Goal: Information Seeking & Learning: Learn about a topic

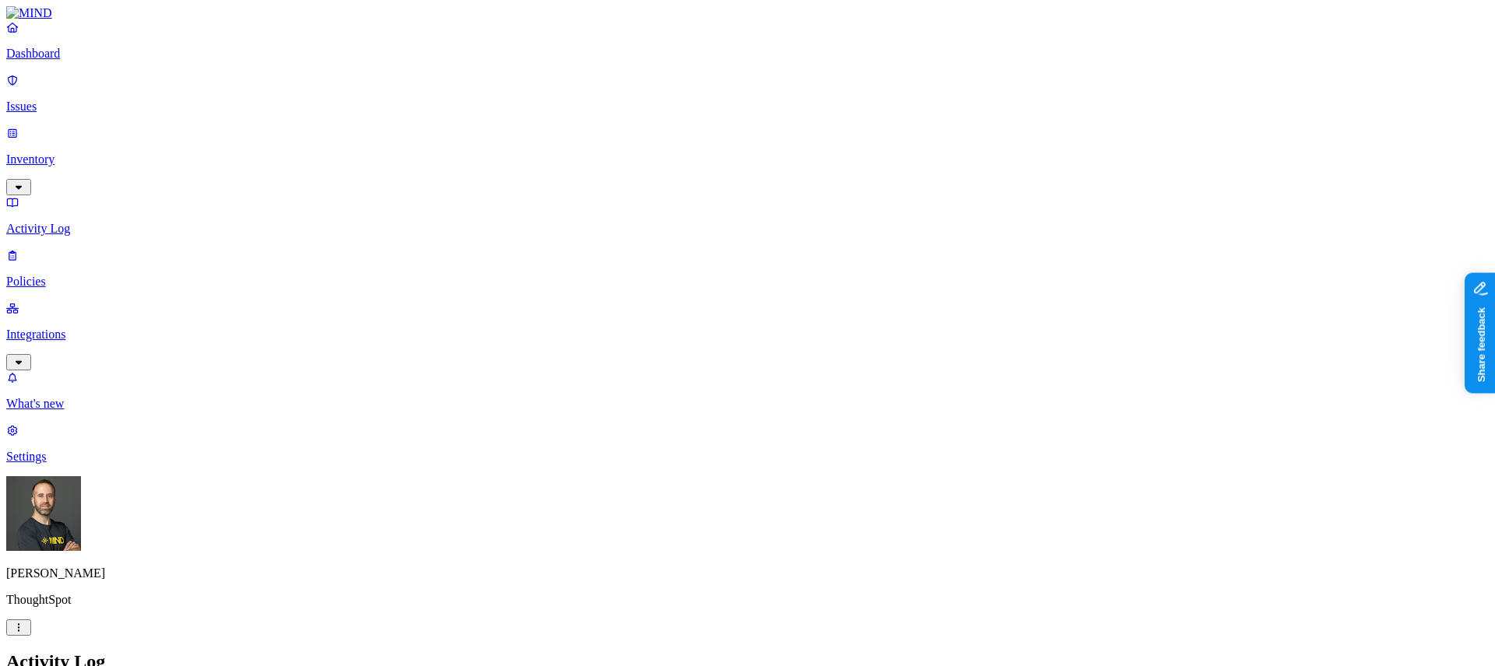
scroll to position [411, 0]
click at [106, 61] on p "Dashboard" at bounding box center [747, 54] width 1482 height 14
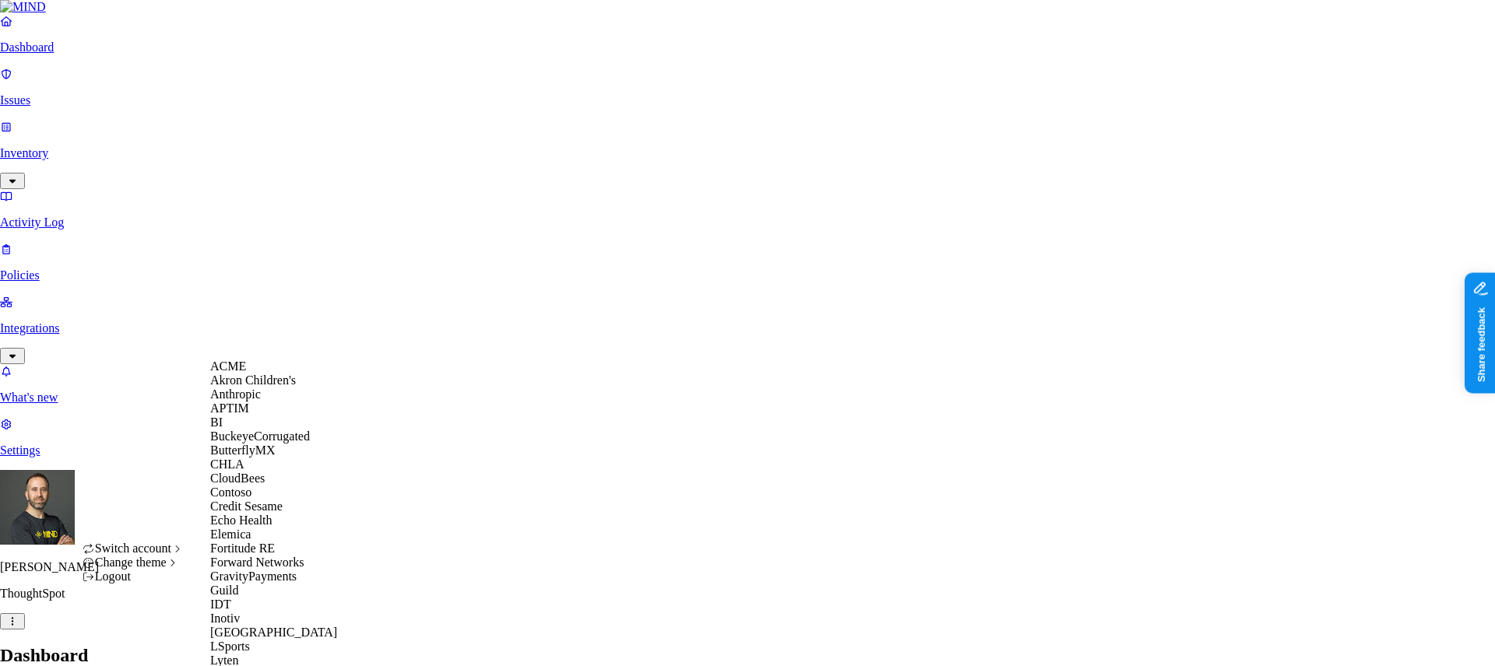
scroll to position [287, 0]
click at [277, 570] on span "GravityPayments" at bounding box center [253, 576] width 86 height 13
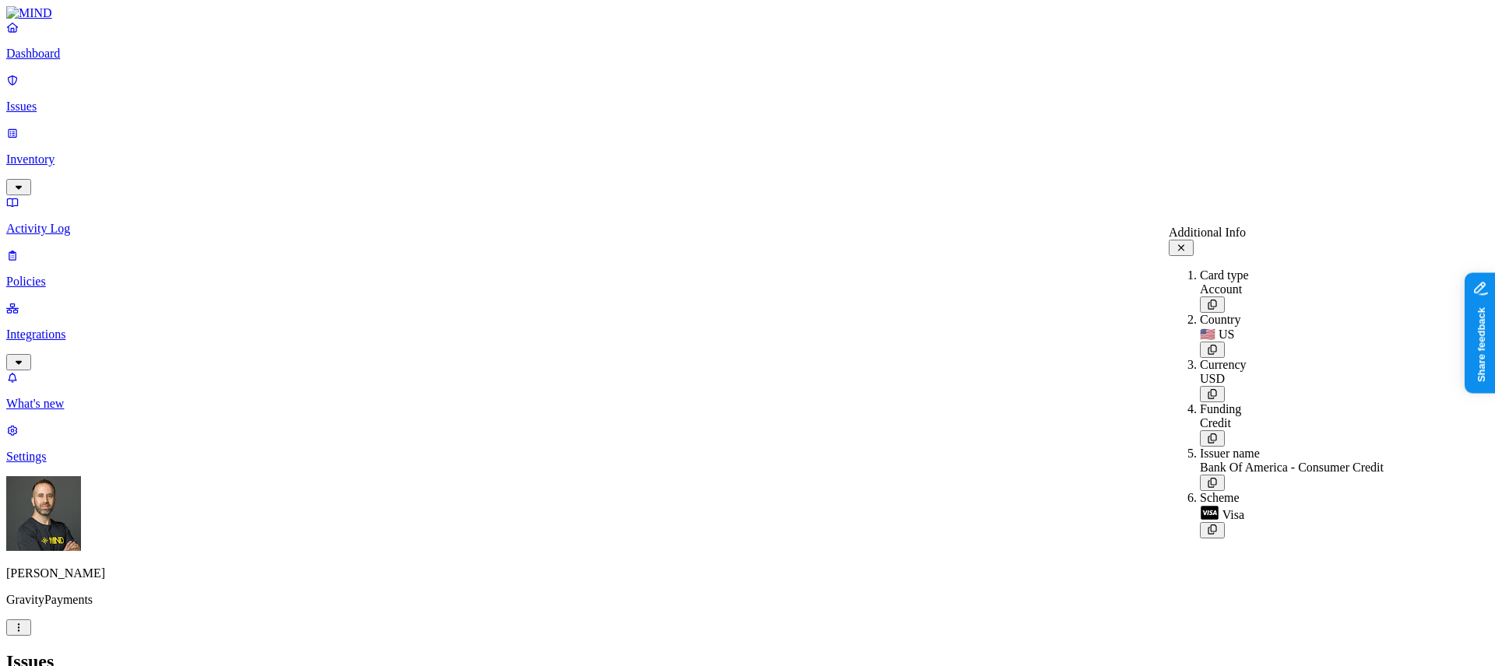
click at [1187, 243] on icon at bounding box center [1181, 248] width 12 height 10
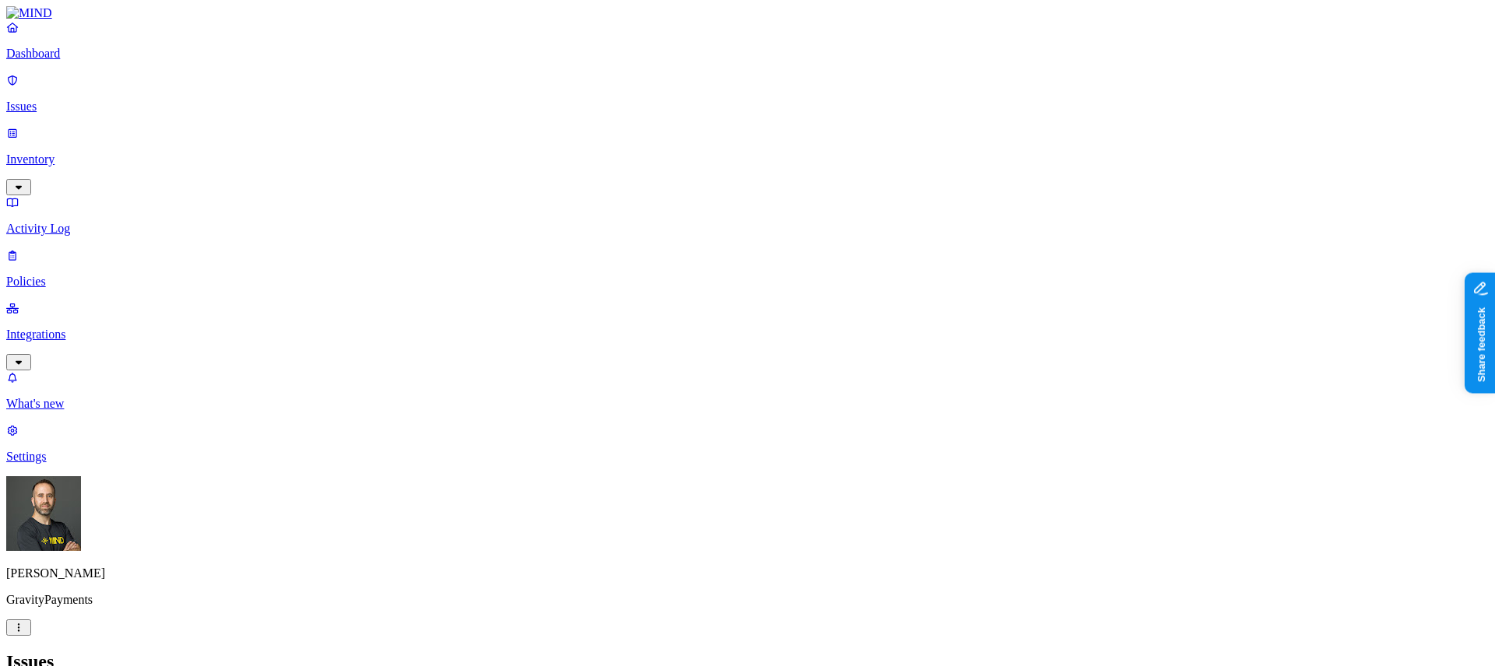
scroll to position [438, 0]
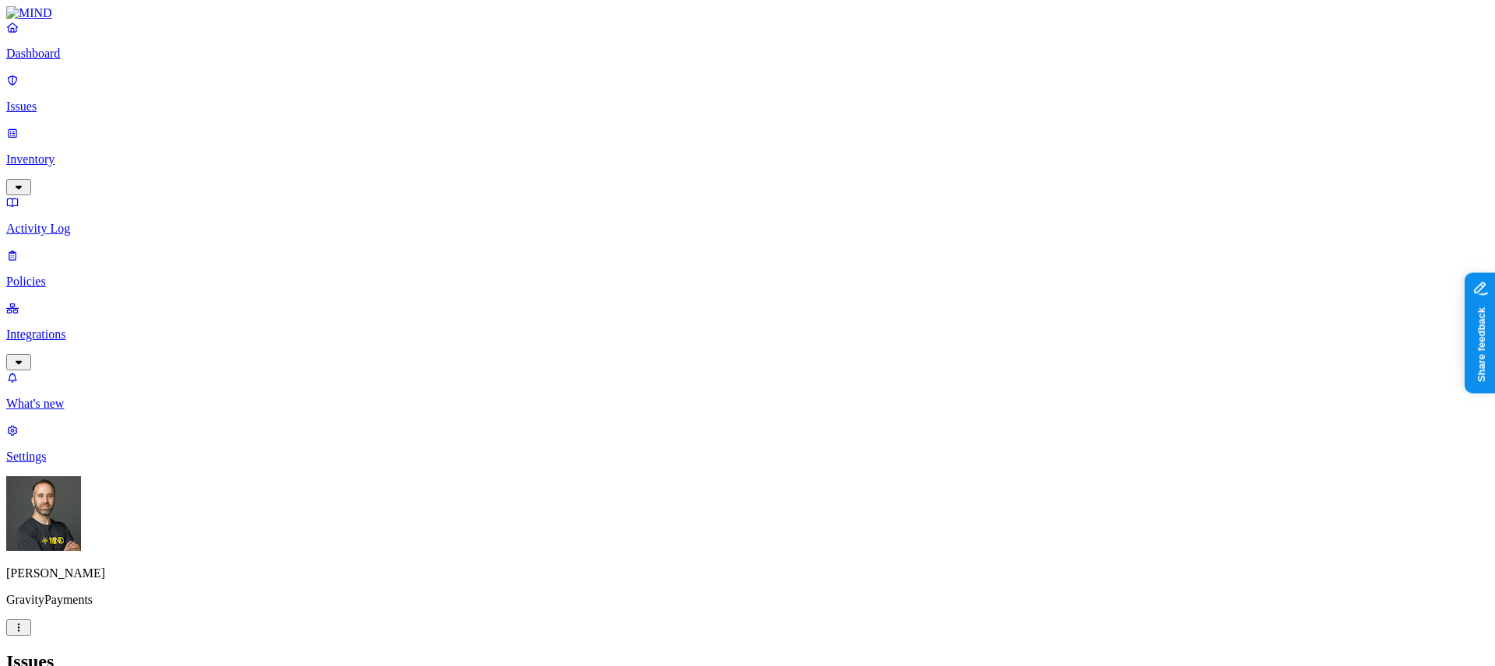
scroll to position [167, 0]
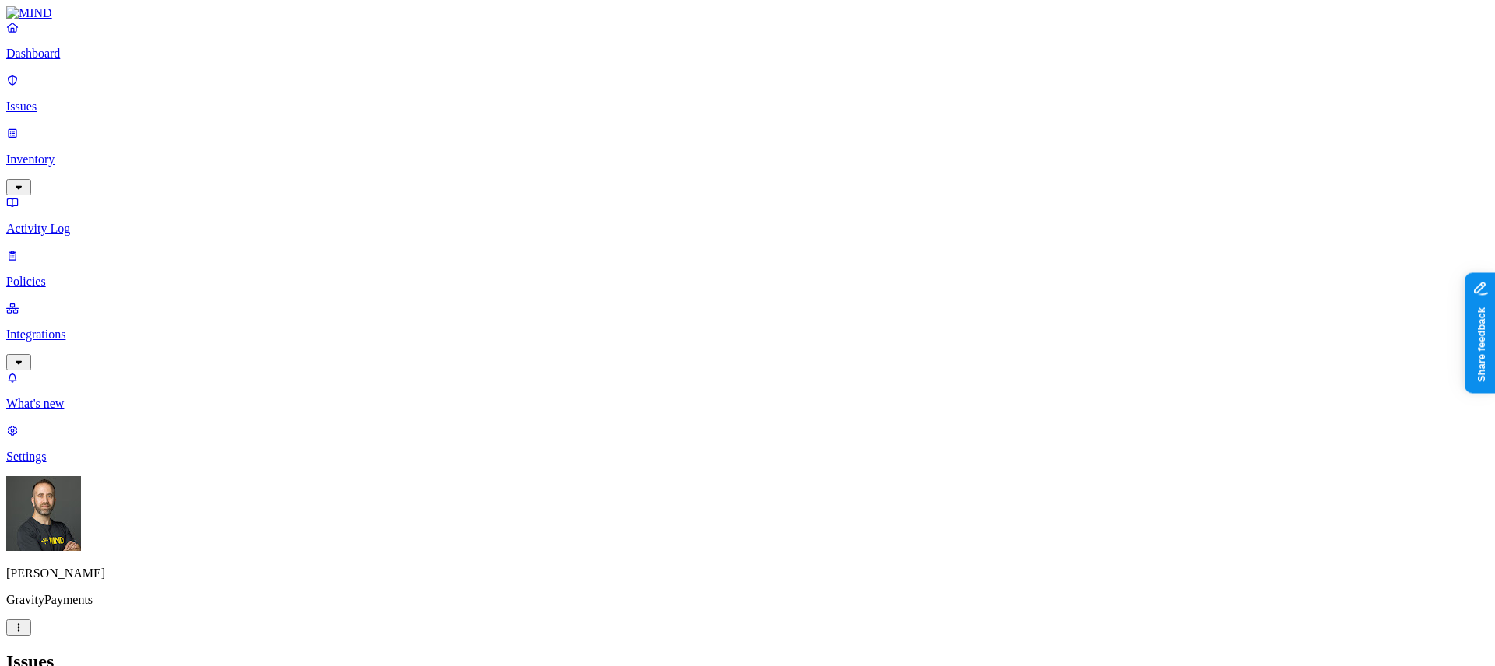
scroll to position [35, 0]
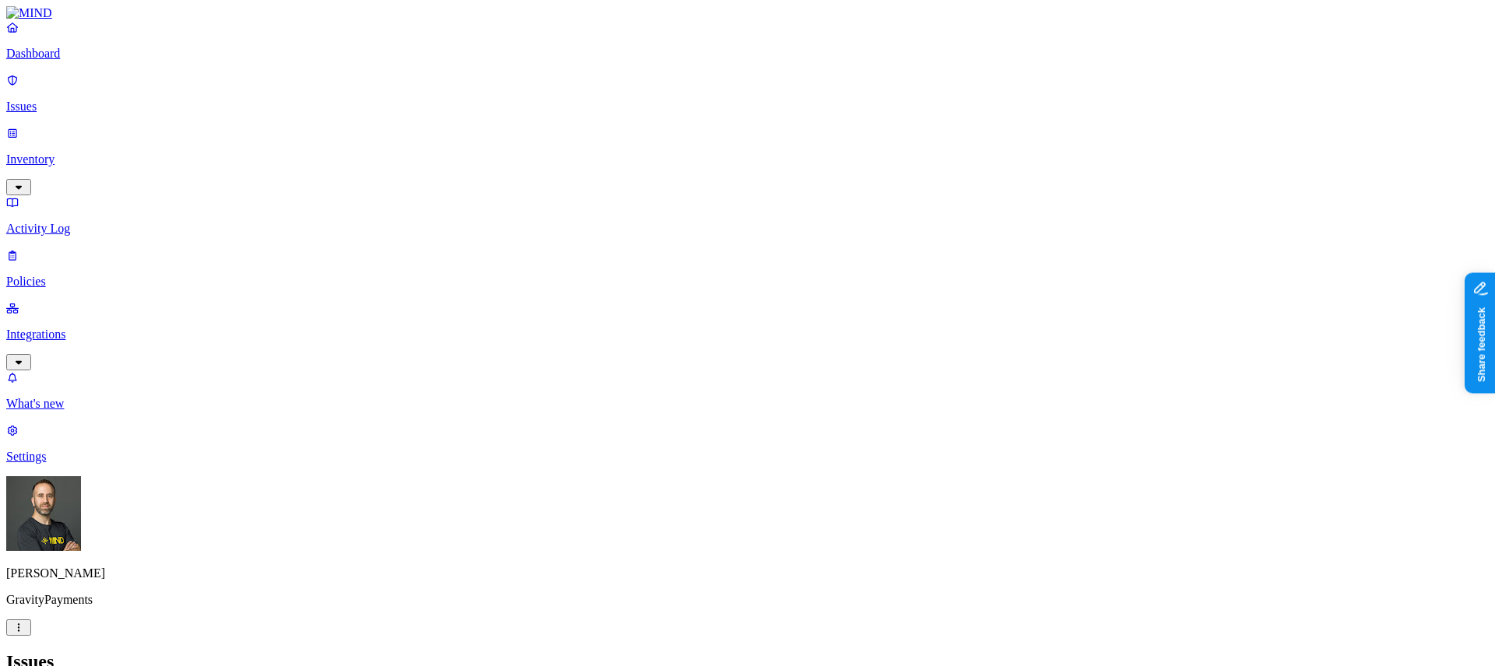
scroll to position [417, 0]
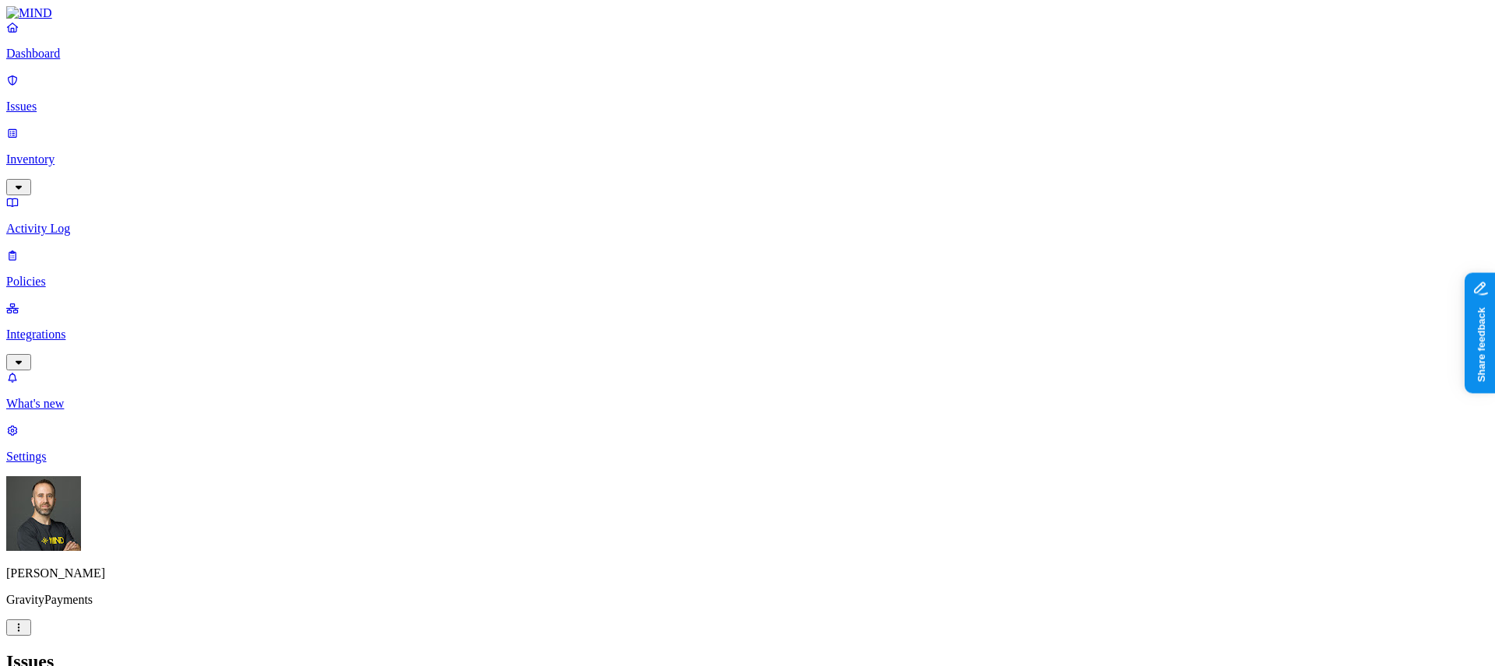
scroll to position [31, 0]
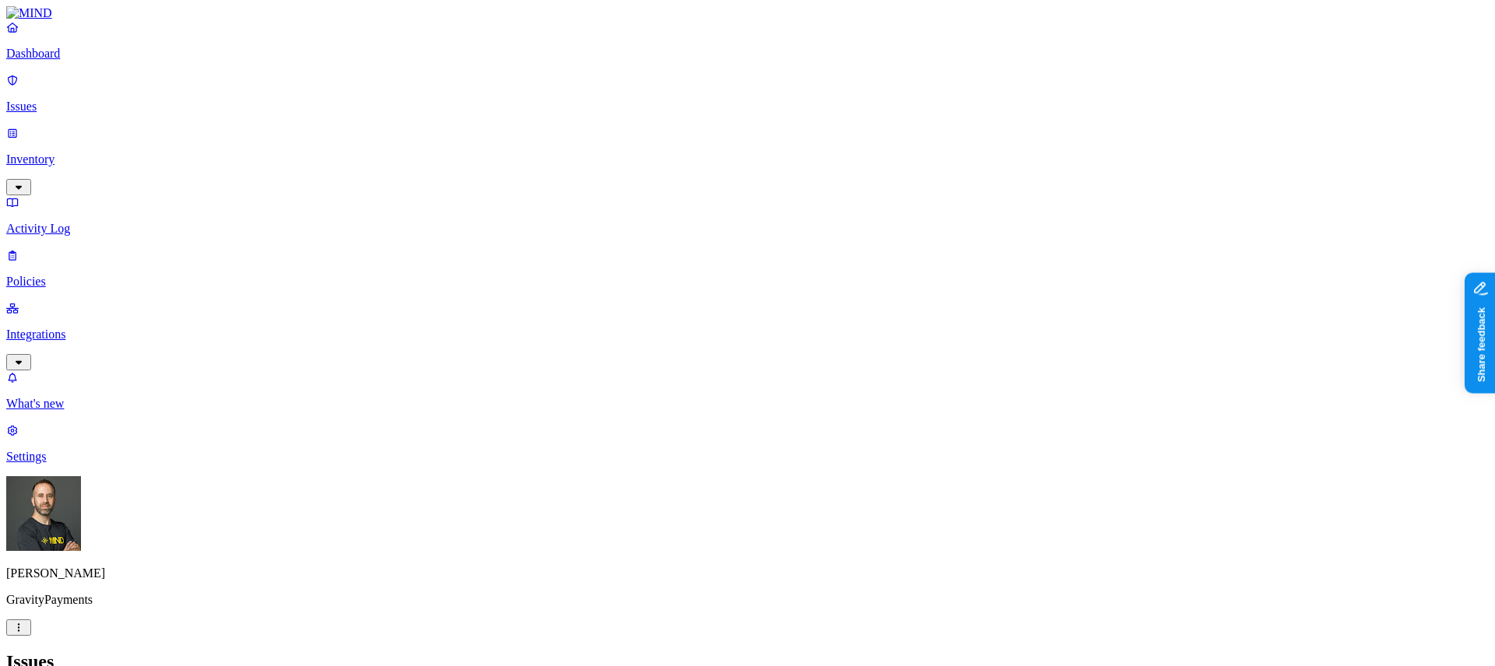
scroll to position [31, 0]
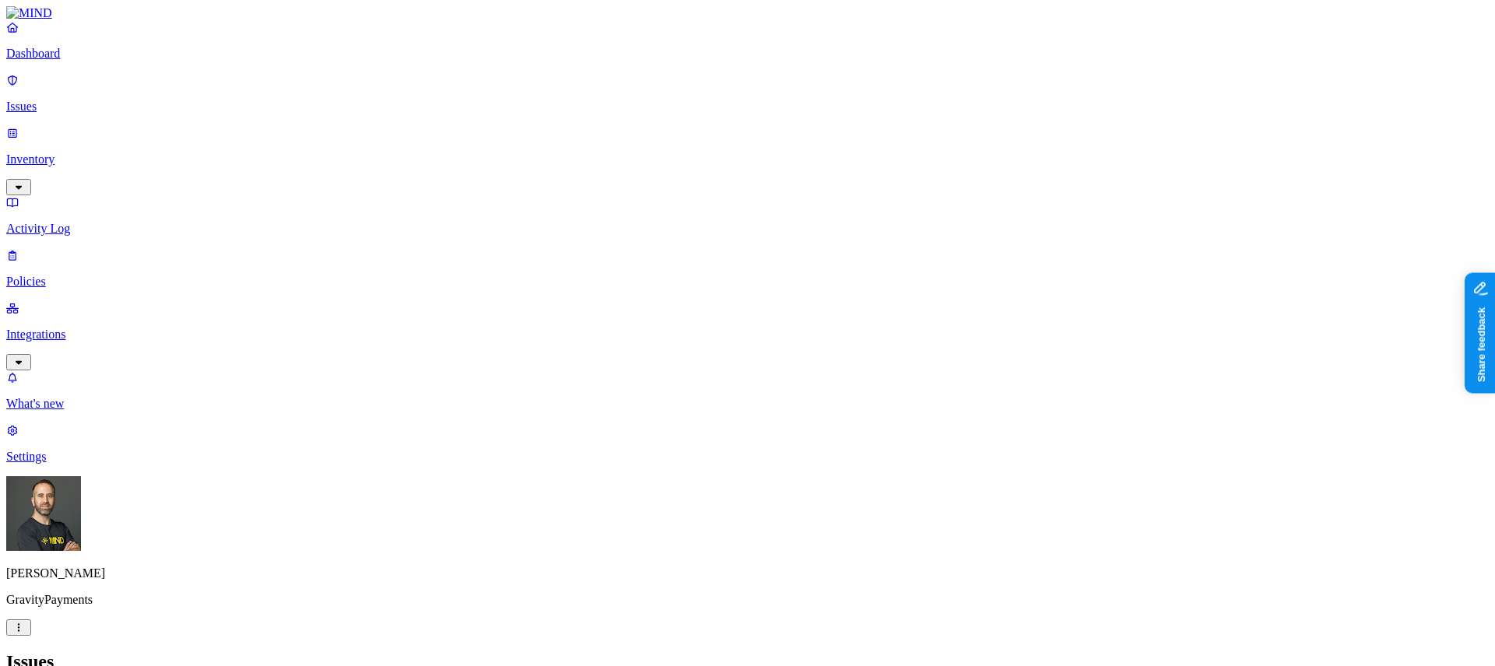
click at [779, 652] on h2 "Issues" at bounding box center [747, 662] width 1482 height 21
click at [96, 61] on p "Dashboard" at bounding box center [747, 54] width 1482 height 14
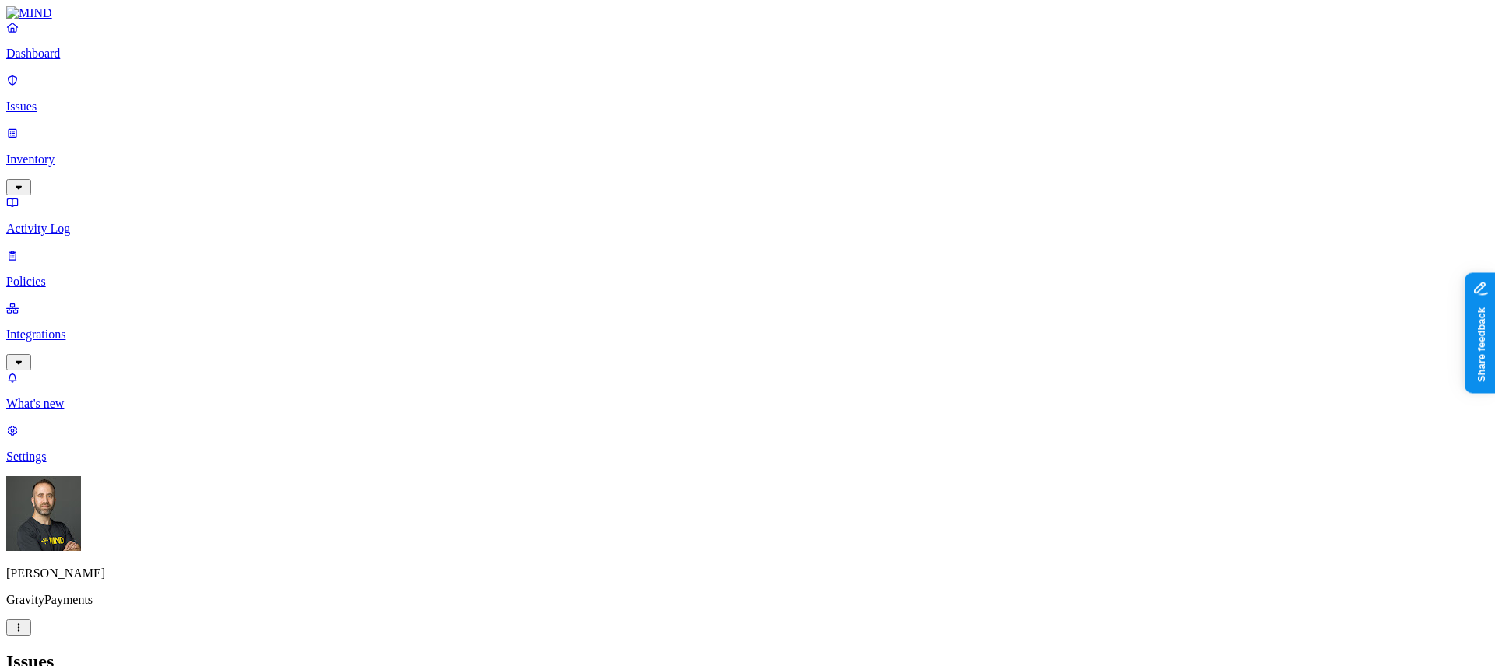
click at [62, 61] on p "Dashboard" at bounding box center [747, 54] width 1482 height 14
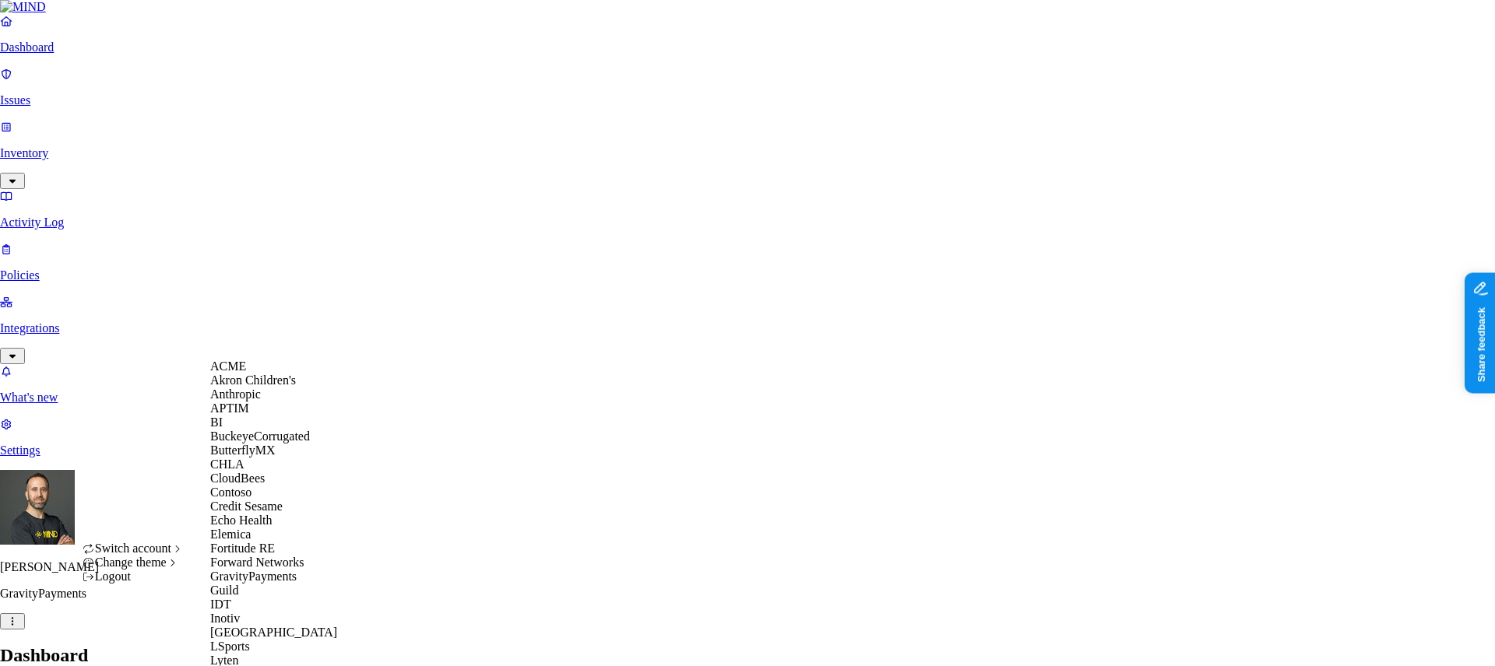
scroll to position [224, 0]
click at [264, 514] on span "Echo Health" at bounding box center [241, 520] width 62 height 13
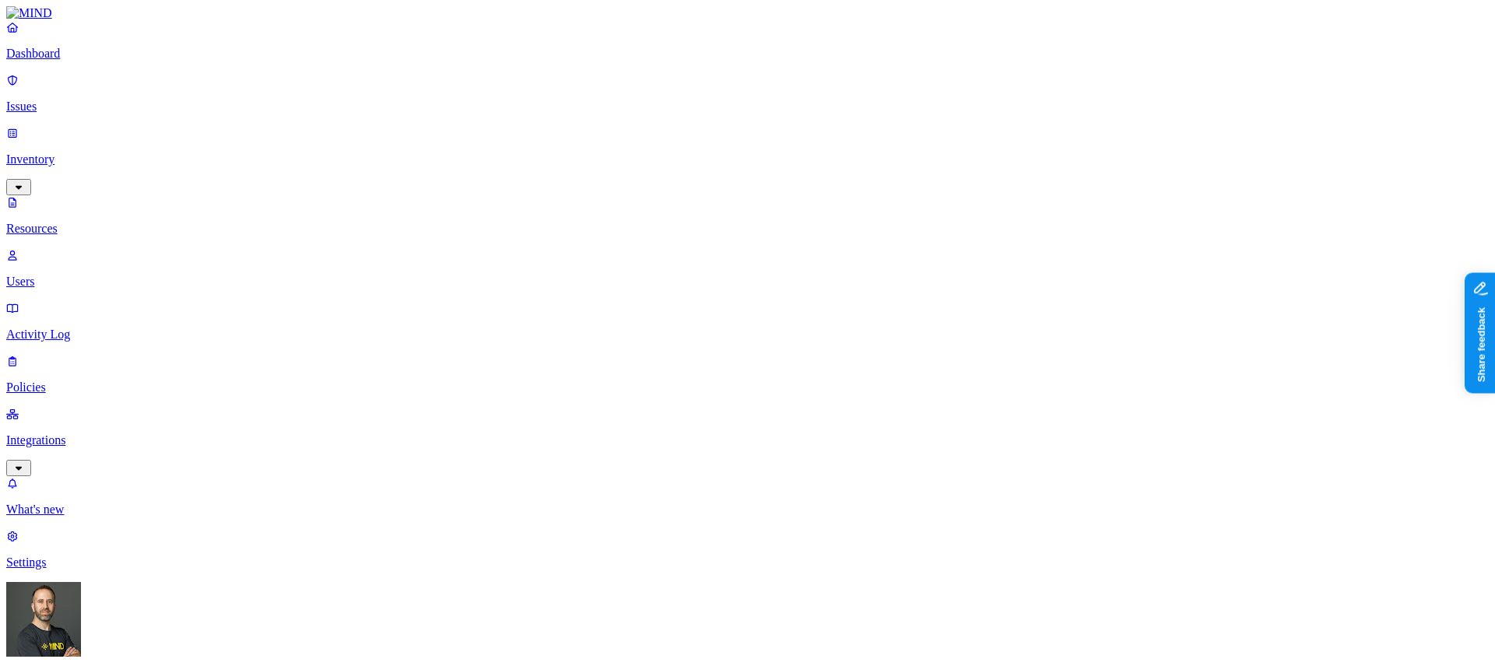
click at [94, 61] on p "Dashboard" at bounding box center [747, 54] width 1482 height 14
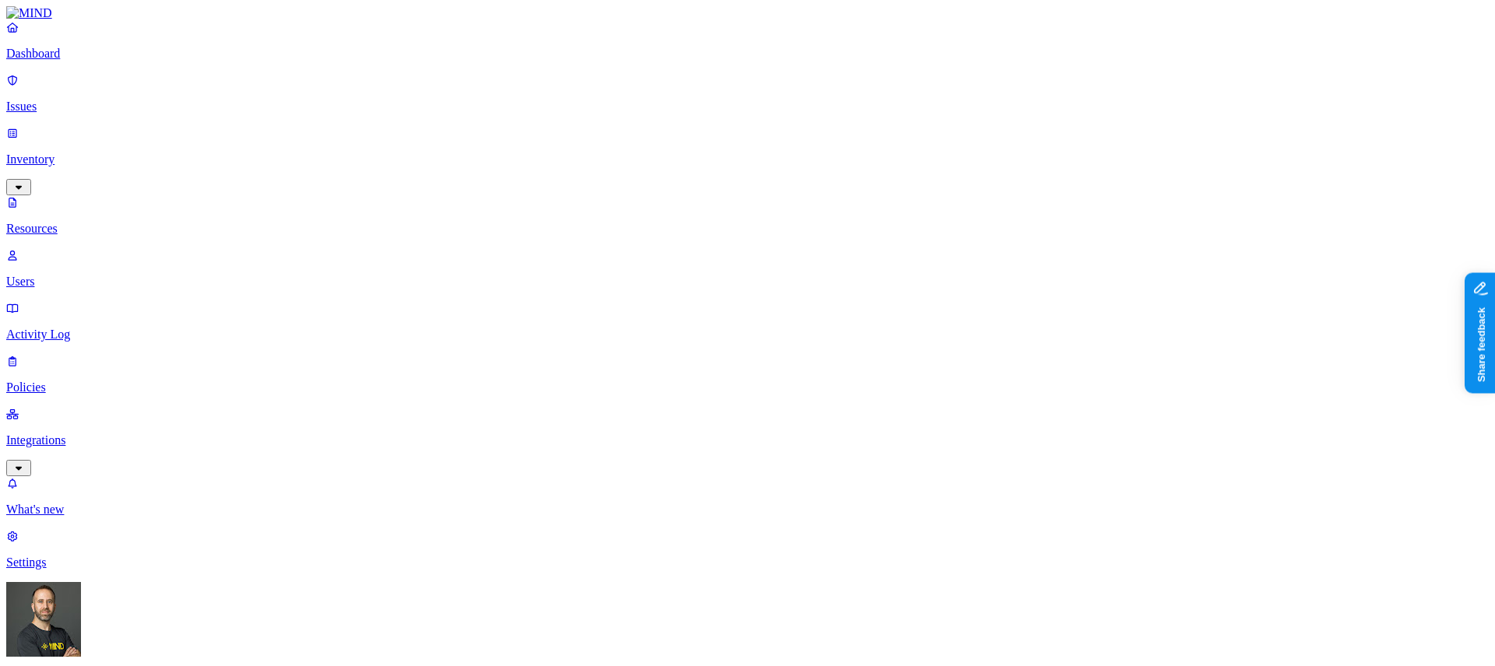
drag, startPoint x: 1059, startPoint y: 83, endPoint x: 1258, endPoint y: 83, distance: 199.3
drag, startPoint x: 1258, startPoint y: 83, endPoint x: 1341, endPoint y: 80, distance: 82.6
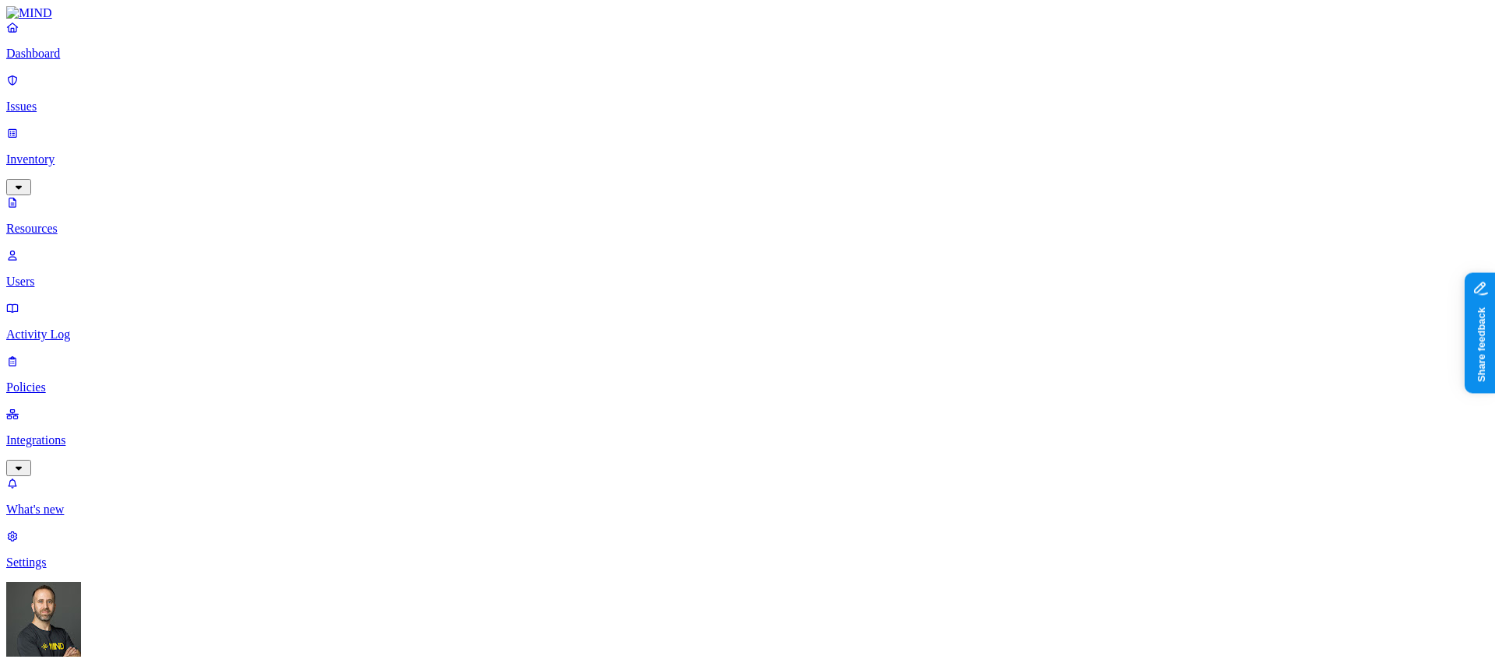
scroll to position [447, 0]
click at [111, 61] on p "Dashboard" at bounding box center [747, 54] width 1482 height 14
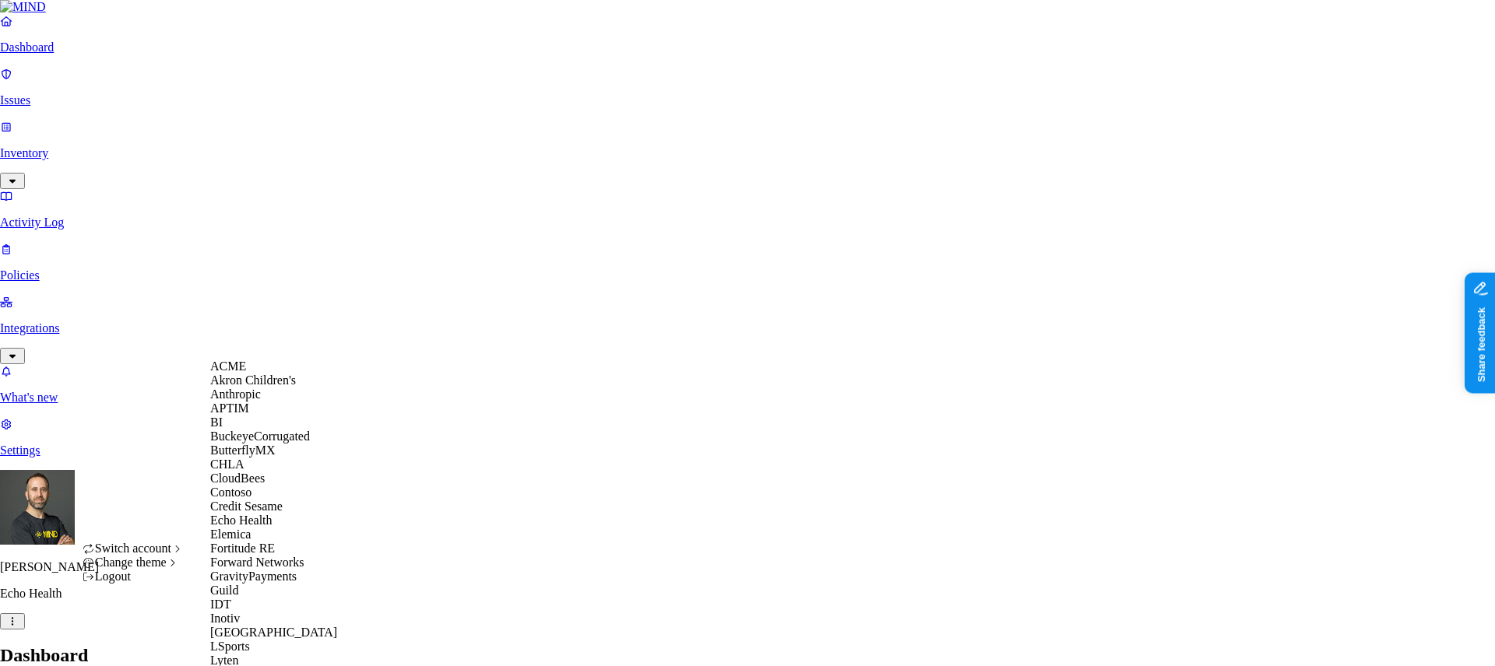
scroll to position [768, 0]
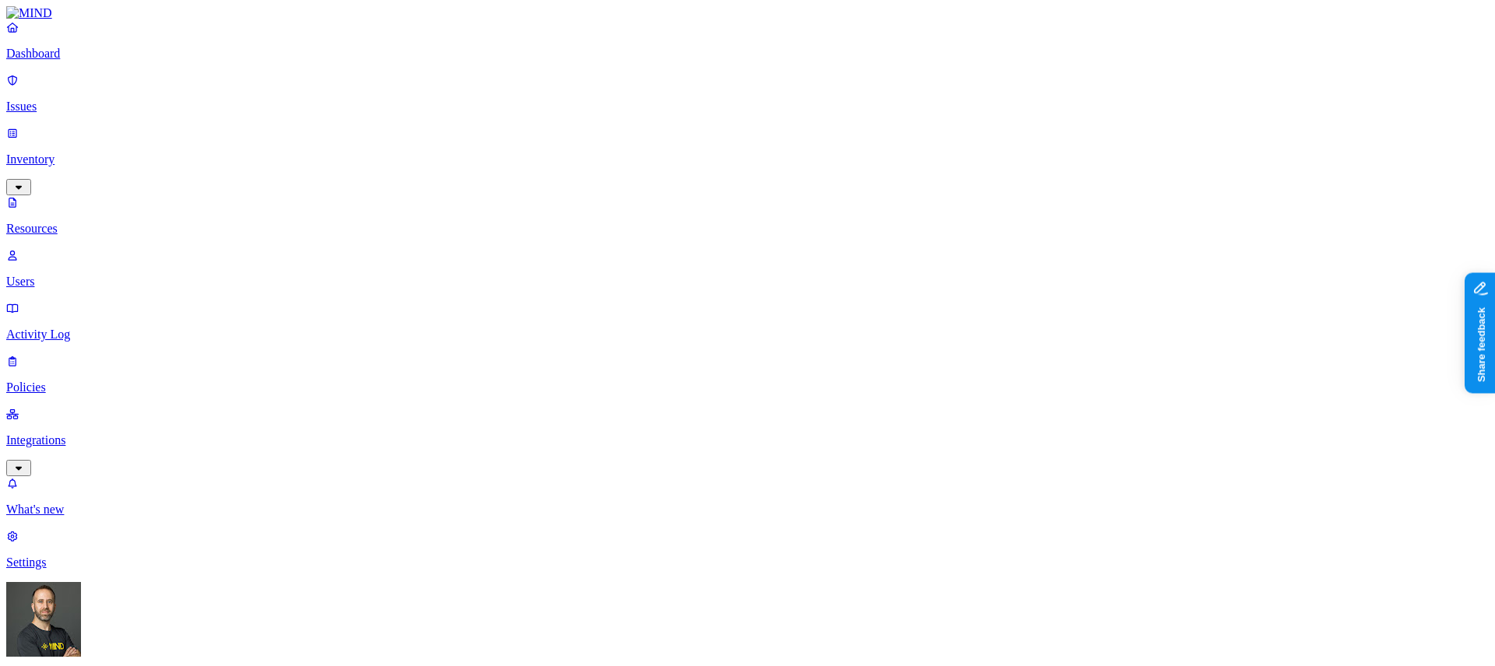
type input "med"
click at [625, 165] on button "button" at bounding box center [631, 167] width 12 height 5
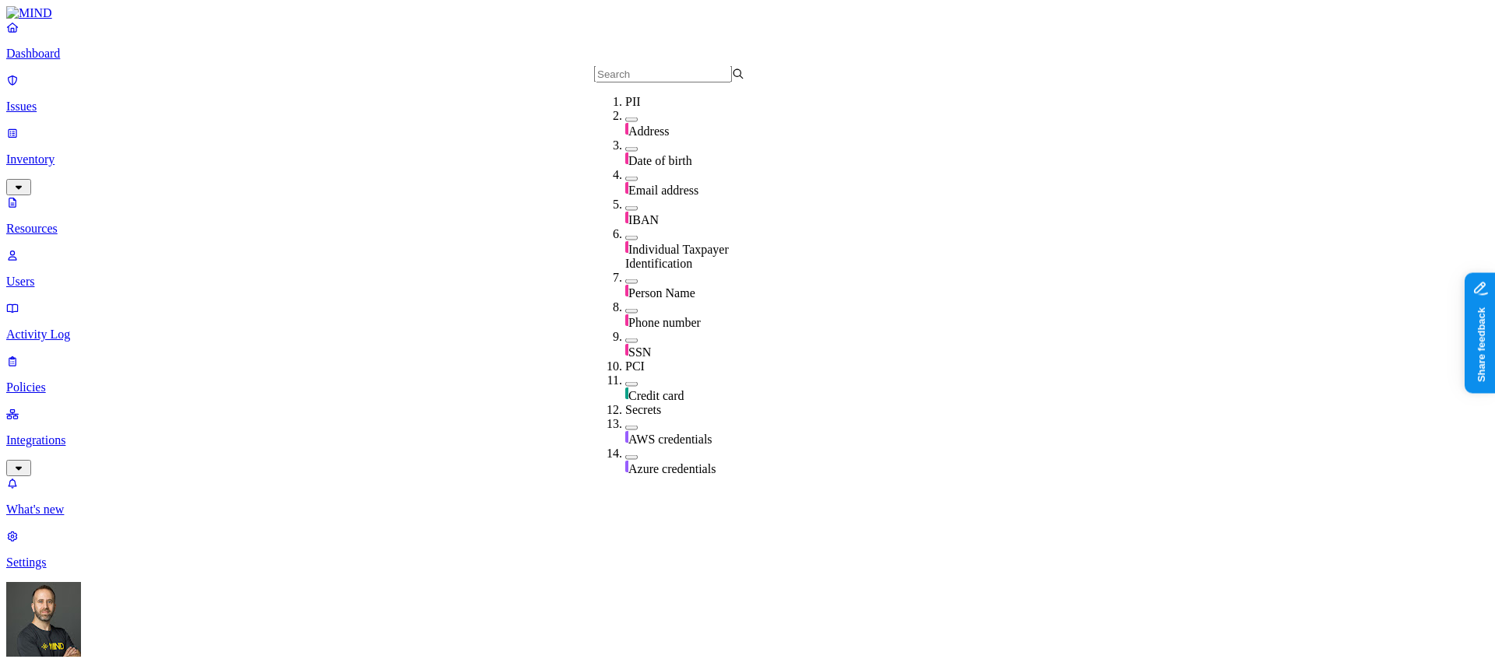
click at [665, 76] on input "text" at bounding box center [663, 74] width 138 height 16
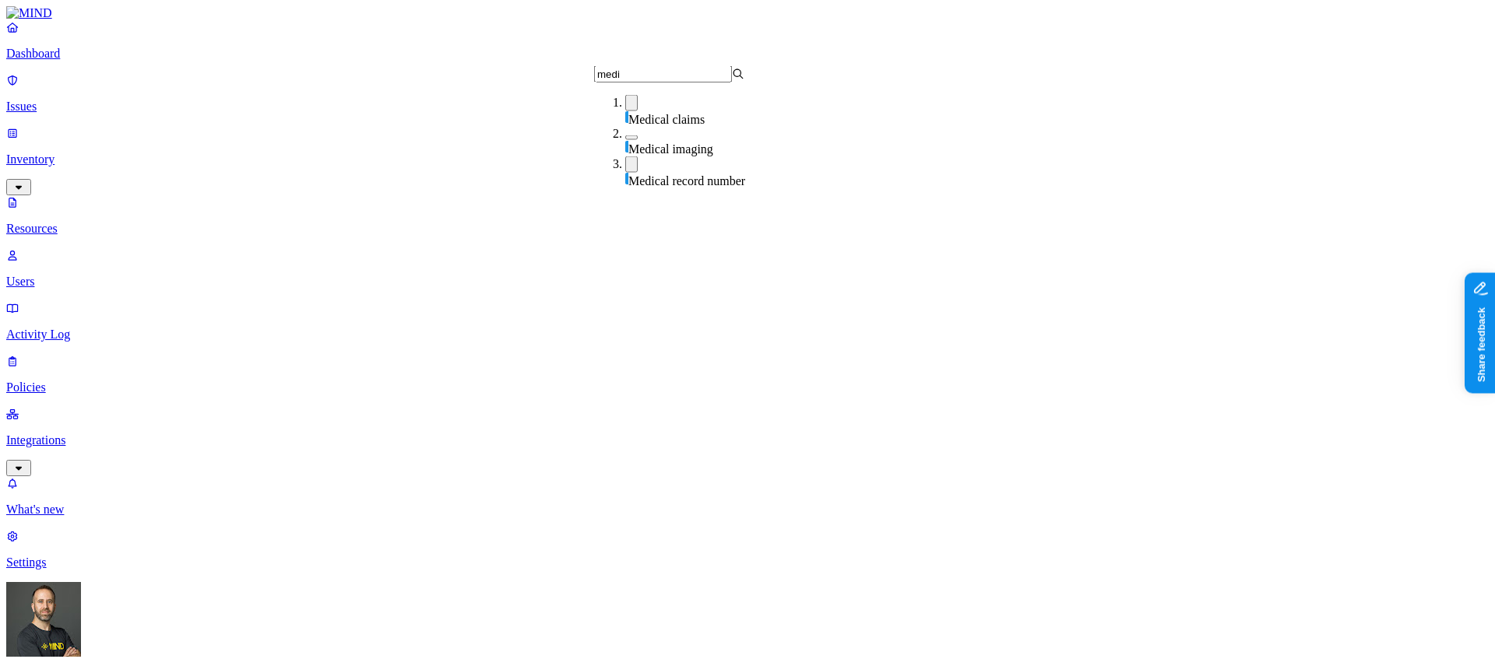
type input "medi"
click at [625, 111] on button "button" at bounding box center [631, 103] width 12 height 16
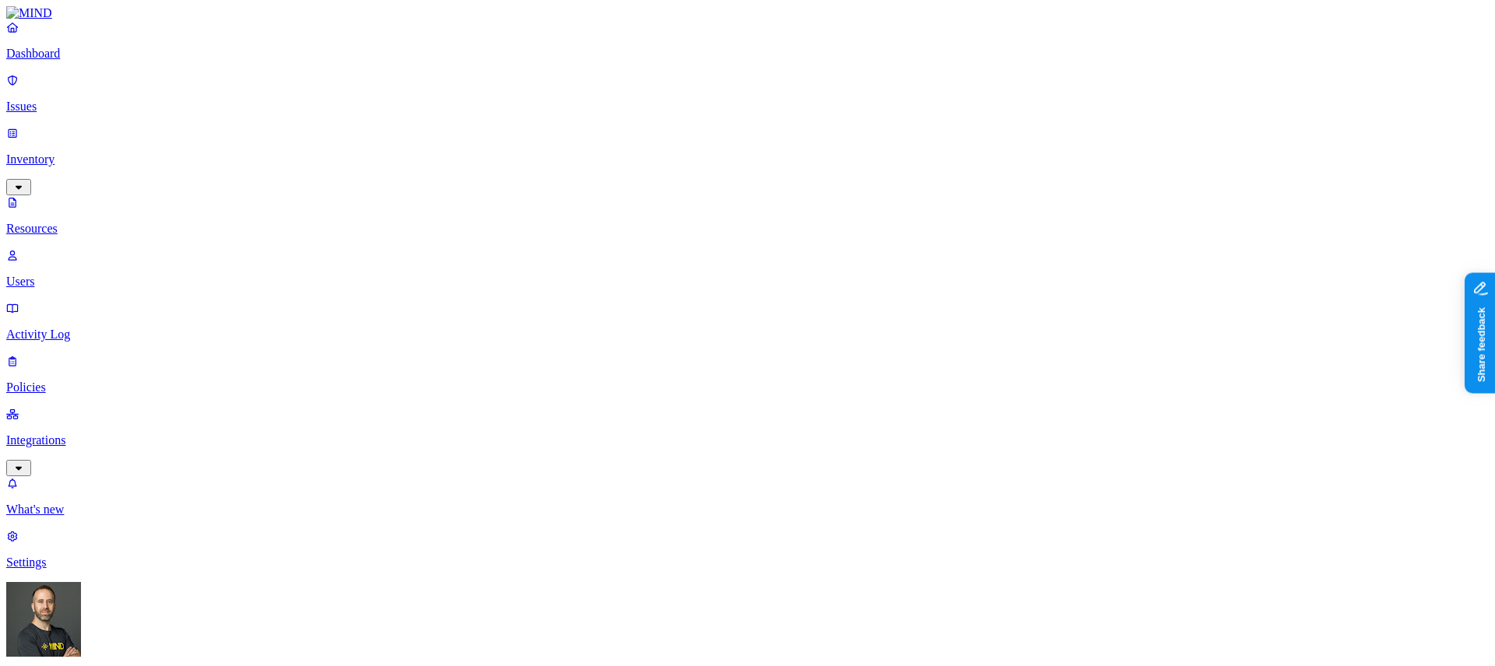
scroll to position [134, 0]
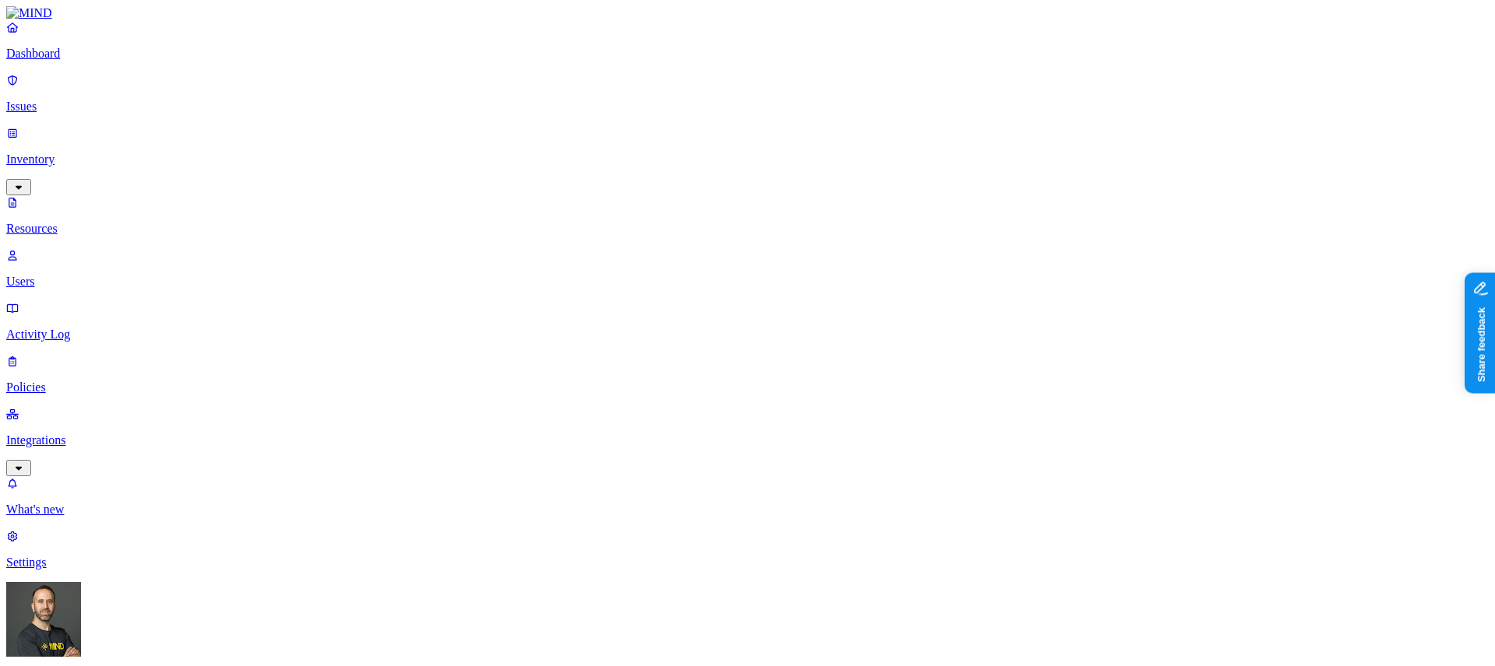
scroll to position [263, 0]
click at [93, 61] on p "Dashboard" at bounding box center [747, 54] width 1482 height 14
